Goal: Navigation & Orientation: Find specific page/section

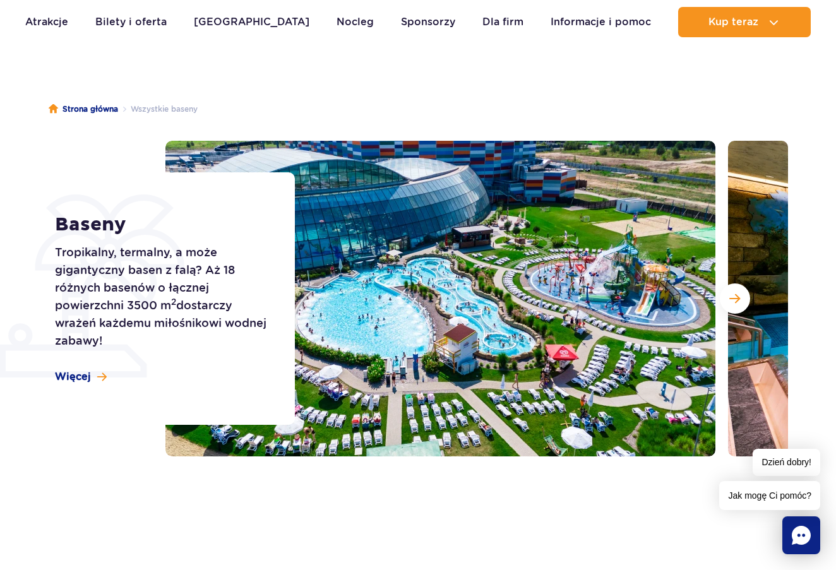
scroll to position [64, 0]
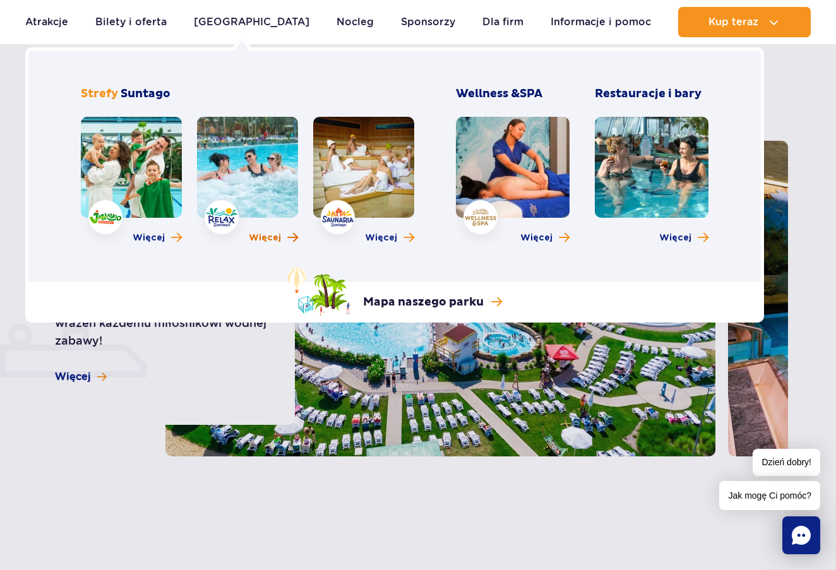
click at [267, 233] on span "Więcej" at bounding box center [265, 238] width 32 height 13
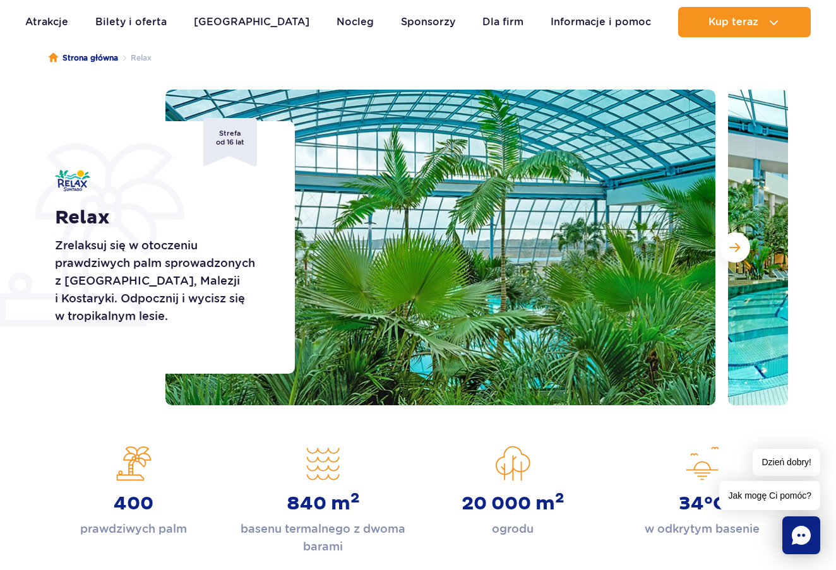
scroll to position [120, 0]
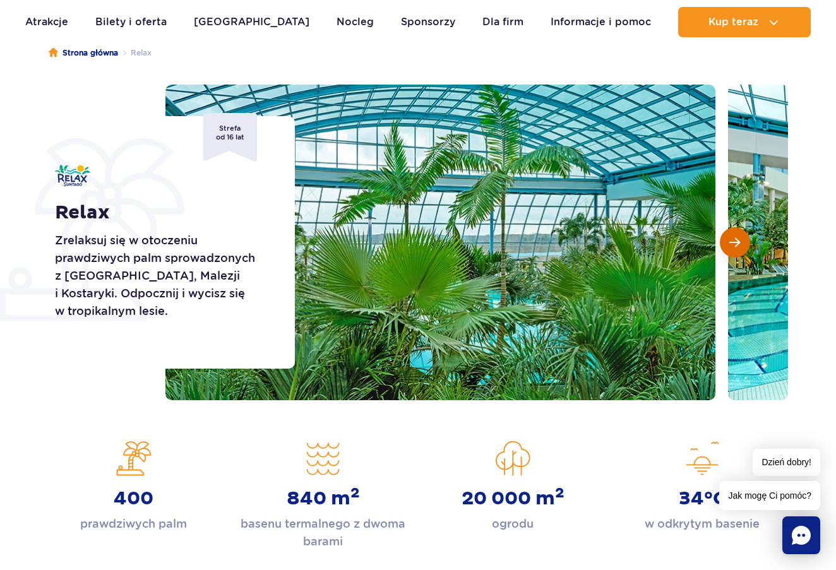
click at [735, 239] on span "Następny slajd" at bounding box center [735, 242] width 11 height 11
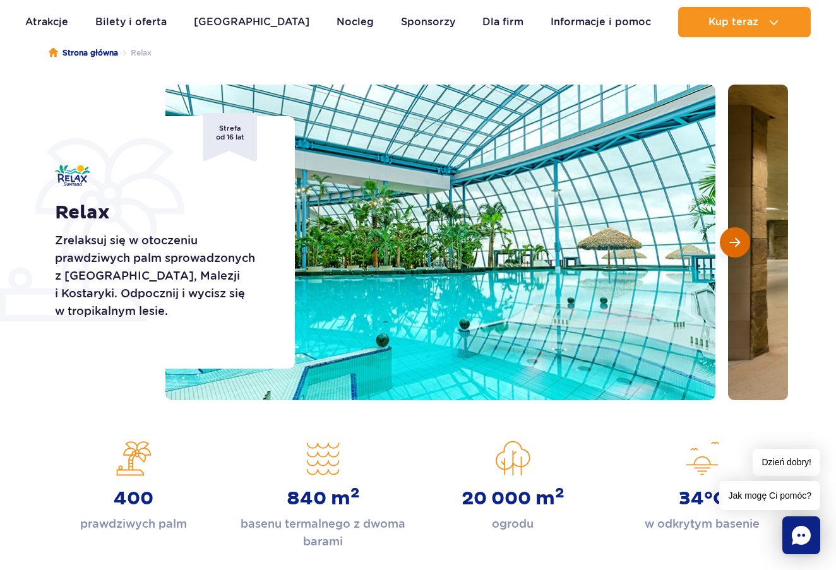
click at [735, 239] on span "Następny slajd" at bounding box center [735, 242] width 11 height 11
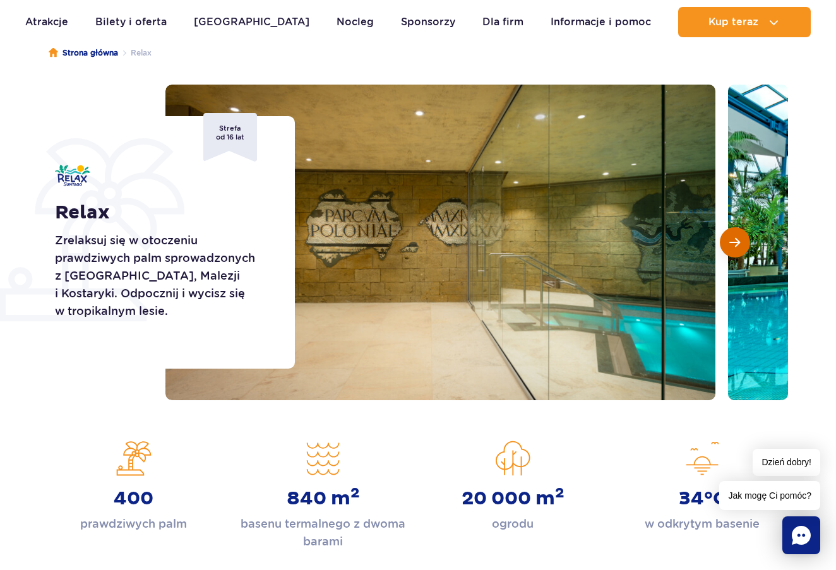
click at [735, 239] on span "Następny slajd" at bounding box center [735, 242] width 11 height 11
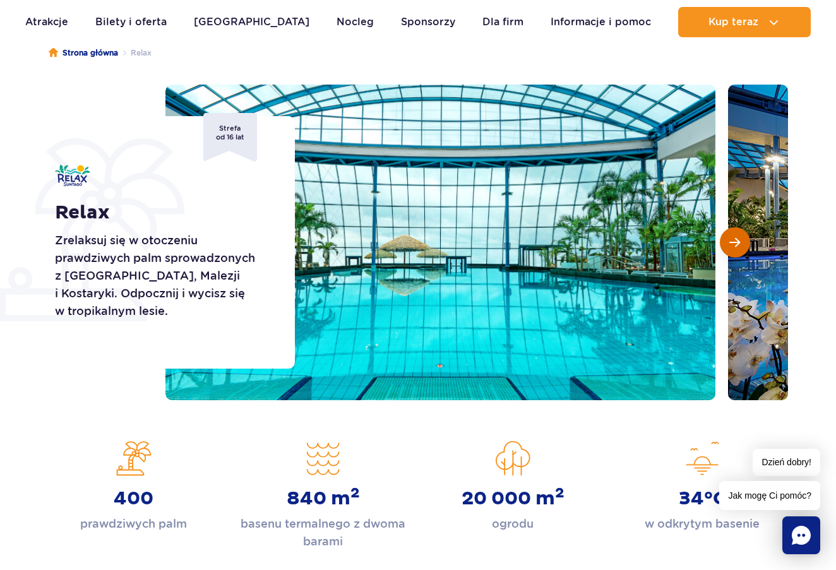
click at [735, 239] on span "Następny slajd" at bounding box center [735, 242] width 11 height 11
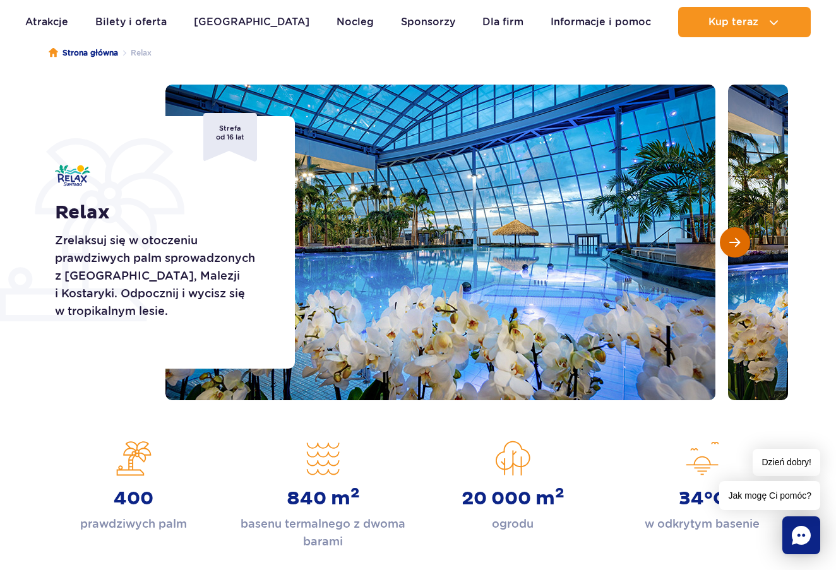
click at [735, 239] on span "Następny slajd" at bounding box center [735, 242] width 11 height 11
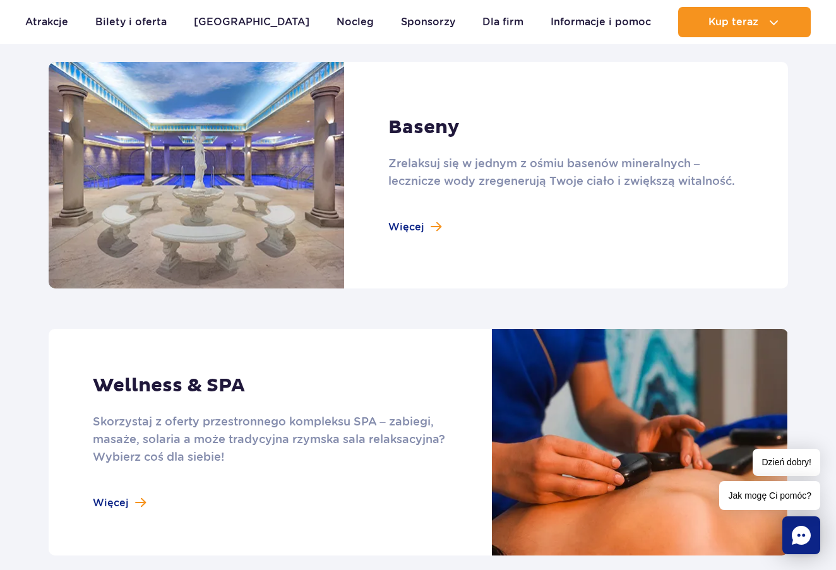
scroll to position [861, 0]
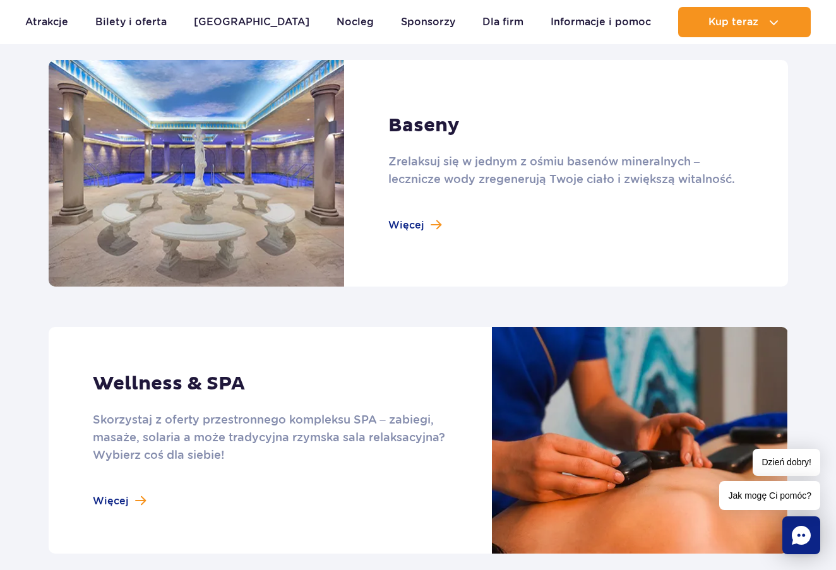
click at [130, 493] on link at bounding box center [419, 440] width 740 height 227
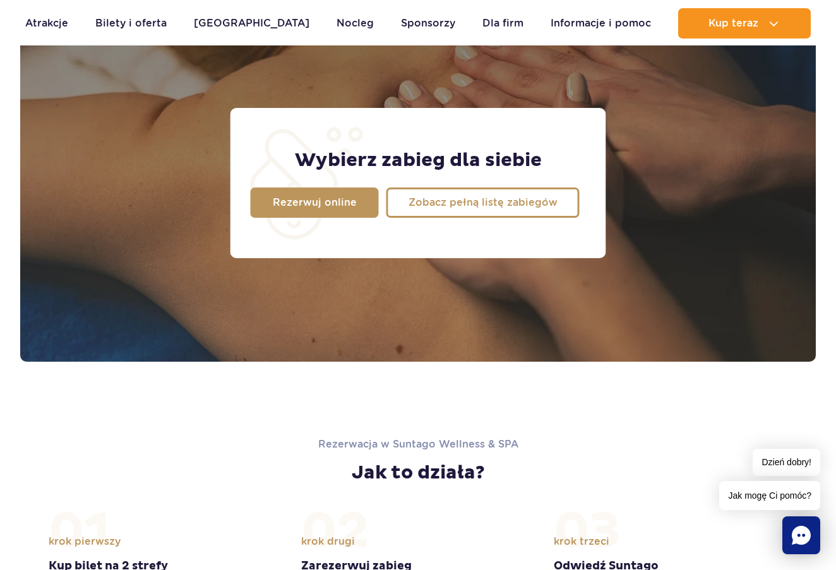
scroll to position [1037, 0]
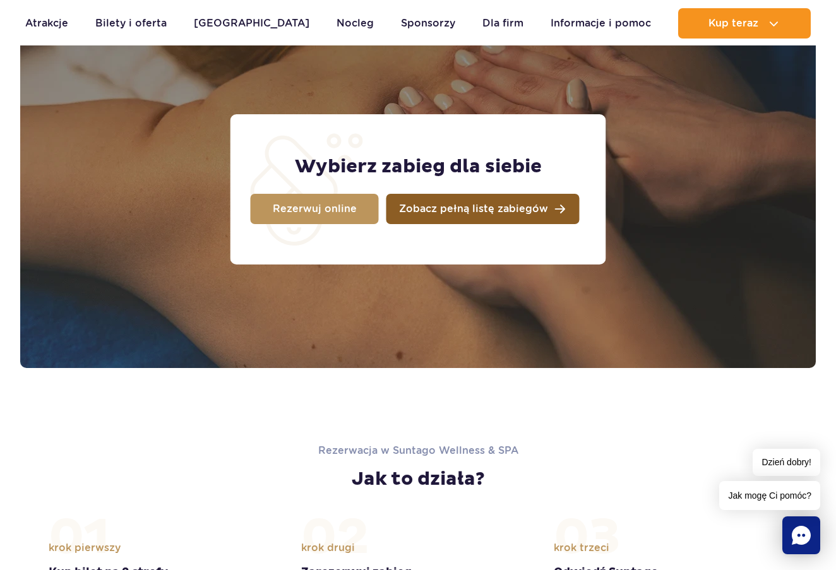
click at [443, 210] on span "Zobacz pełną listę zabiegów" at bounding box center [473, 209] width 149 height 10
